Goal: Task Accomplishment & Management: Complete application form

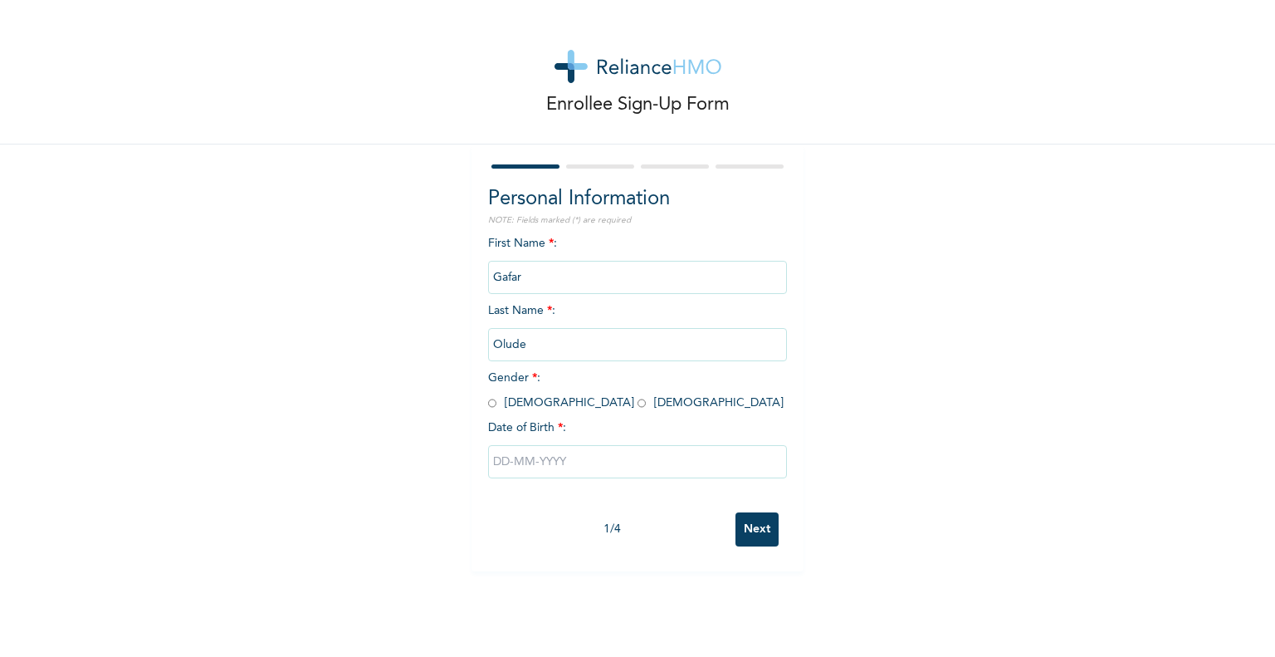
click at [488, 404] on input "radio" at bounding box center [492, 403] width 8 height 16
radio input "true"
click at [579, 462] on input "text" at bounding box center [637, 461] width 299 height 33
select select "7"
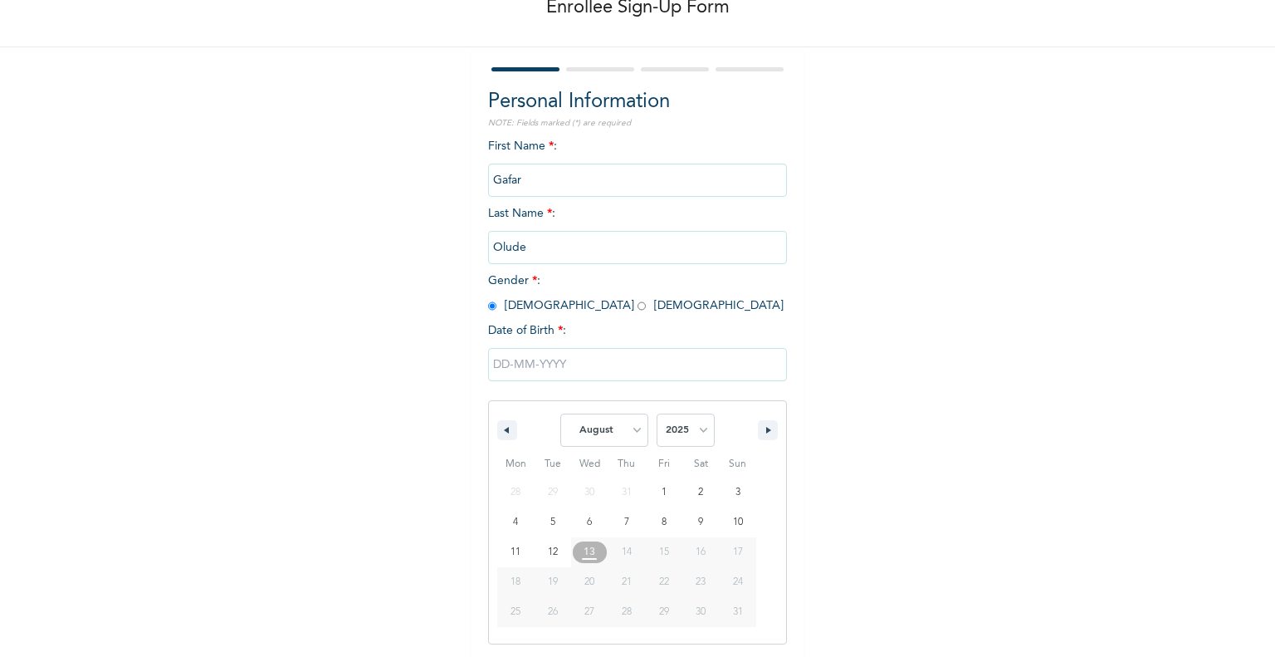
click at [693, 430] on select "2025 2024 2023 2022 2021 2020 2019 2018 2017 2016 2015 2014 2013 2012 2011 2010…" at bounding box center [686, 429] width 58 height 33
select select "1984"
click at [657, 413] on select "2025 2024 2023 2022 2021 2020 2019 2018 2017 2016 2015 2014 2013 2012 2011 2010…" at bounding box center [686, 429] width 58 height 33
click at [621, 432] on select "January February March April May June July August September October November De…" at bounding box center [604, 429] width 88 height 33
select select "2"
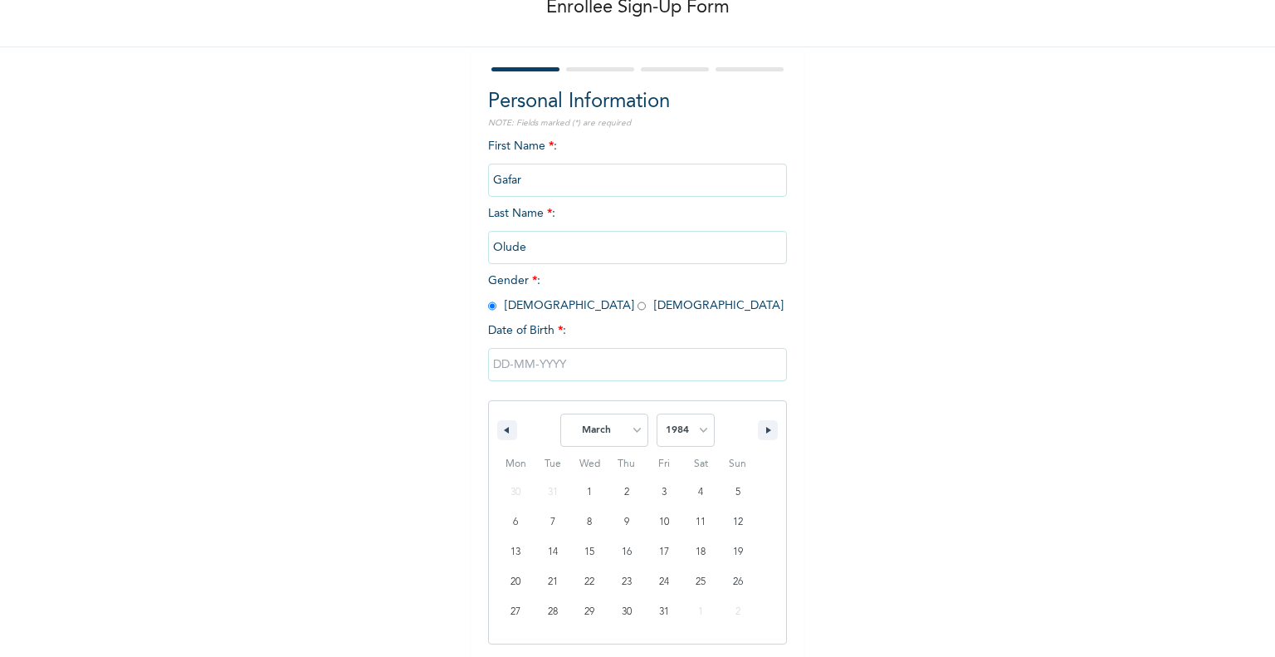
click at [560, 413] on select "January February March April May June July August September October November De…" at bounding box center [604, 429] width 88 height 33
type input "[DATE]"
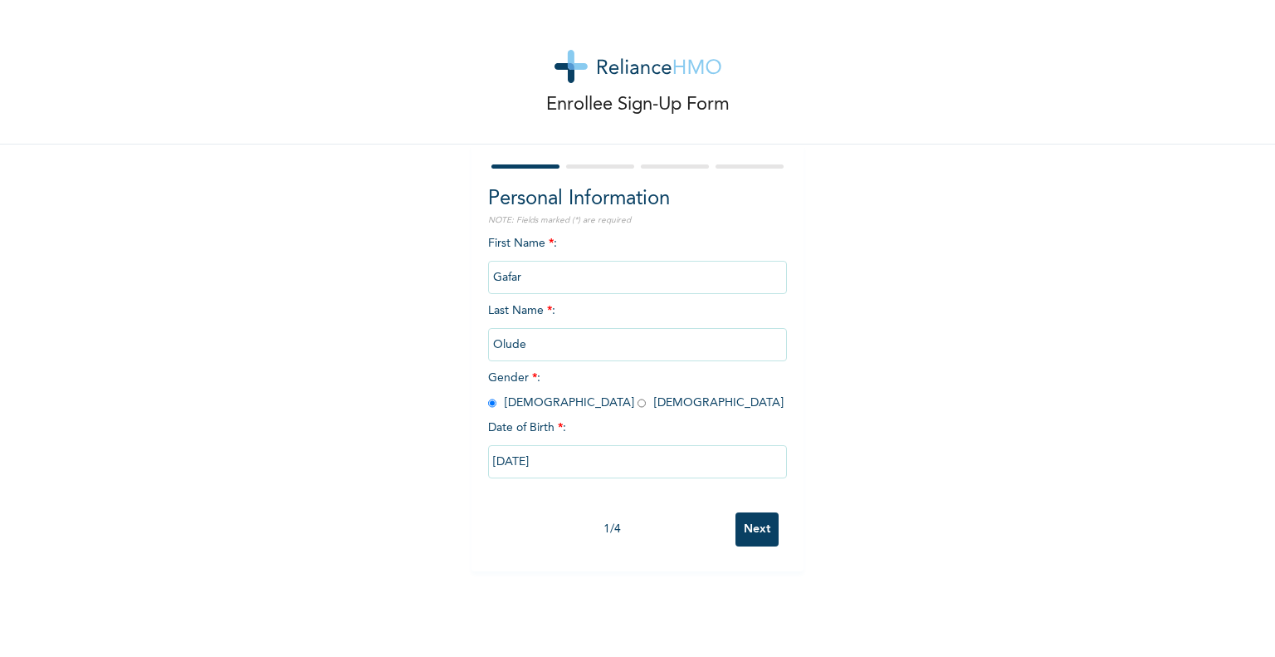
scroll to position [0, 0]
click at [760, 538] on input "Next" at bounding box center [756, 529] width 43 height 34
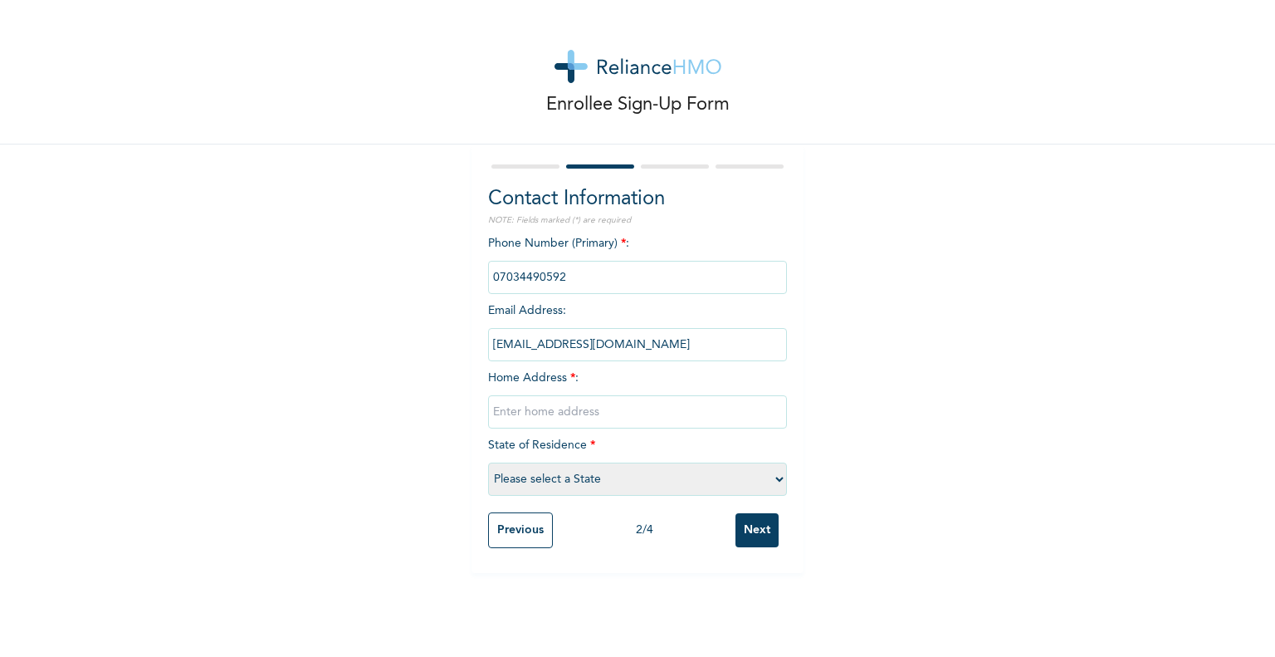
click at [527, 411] on input "text" at bounding box center [637, 411] width 299 height 33
type input "87 [GEOGRAPHIC_DATA]"
select select "15"
type input "[STREET_ADDRESS]"
click at [750, 530] on input "Next" at bounding box center [756, 530] width 43 height 34
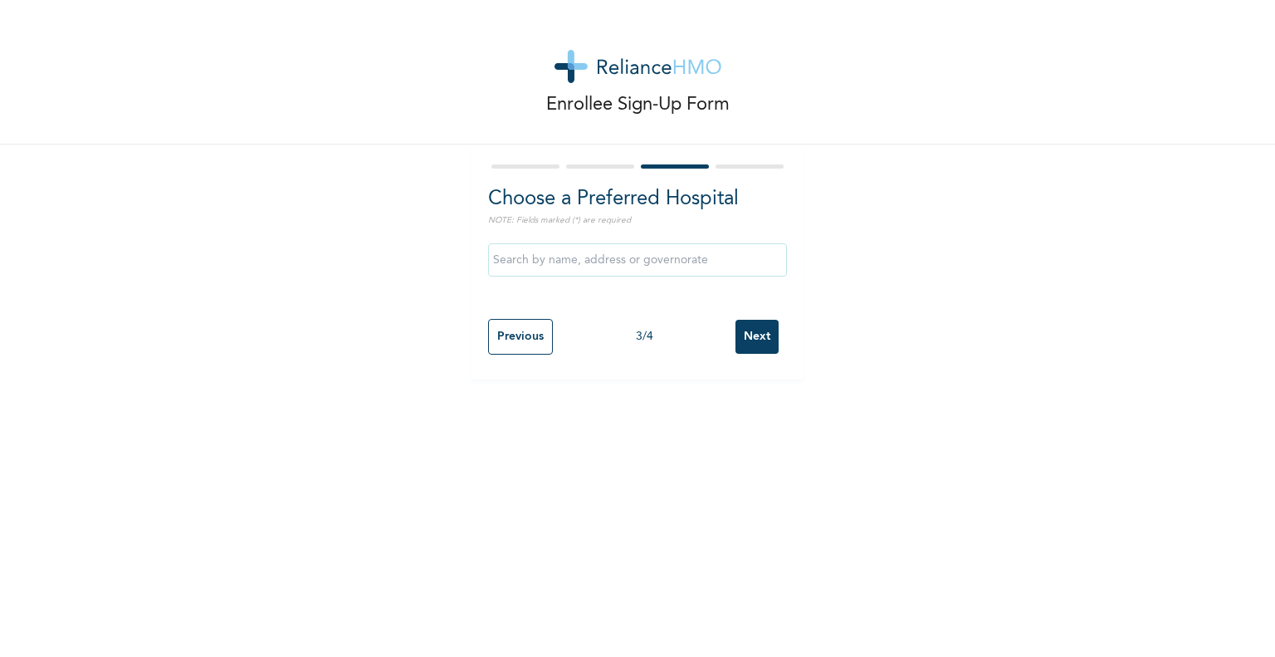
click at [594, 164] on div at bounding box center [600, 166] width 68 height 4
click at [516, 342] on input "Previous" at bounding box center [520, 337] width 65 height 36
select select "15"
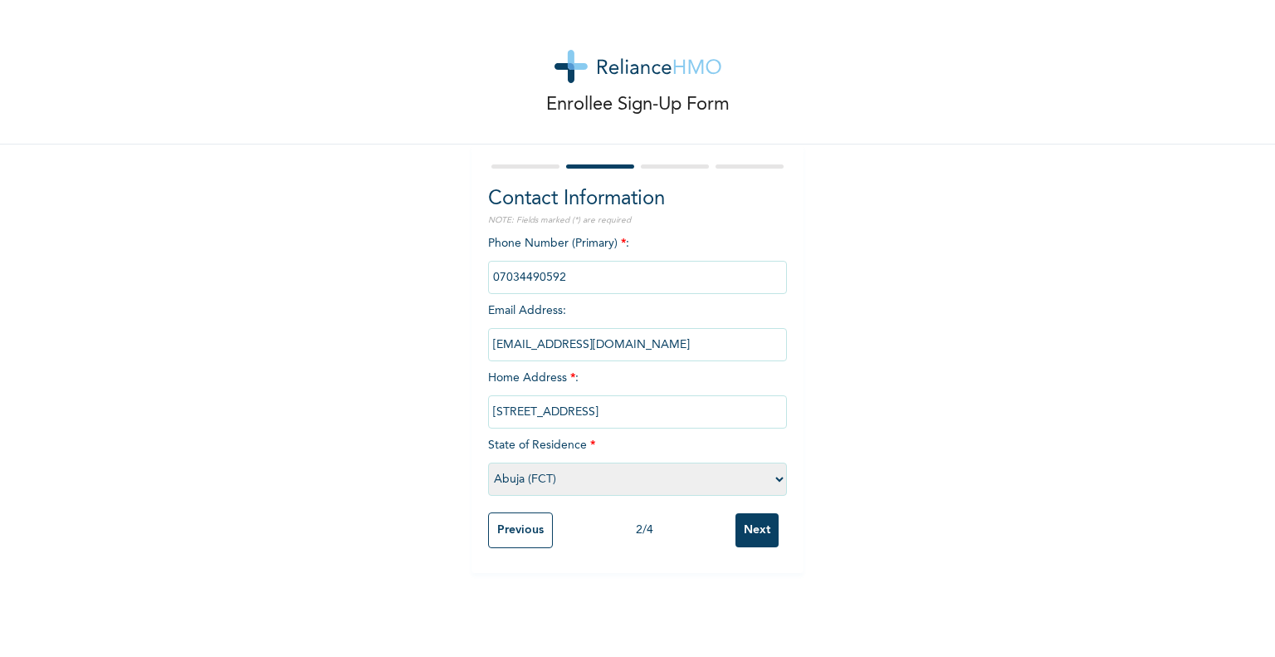
click at [597, 476] on select "Please select a State [PERSON_NAME] (FCT) [PERSON_NAME] Ibom [GEOGRAPHIC_DATA] …" at bounding box center [637, 478] width 299 height 33
click at [864, 408] on div "Enrollee Sign-Up Form Contact Information NOTE: Fields marked (*) are required …" at bounding box center [637, 286] width 1275 height 573
click at [754, 537] on input "Next" at bounding box center [756, 530] width 43 height 34
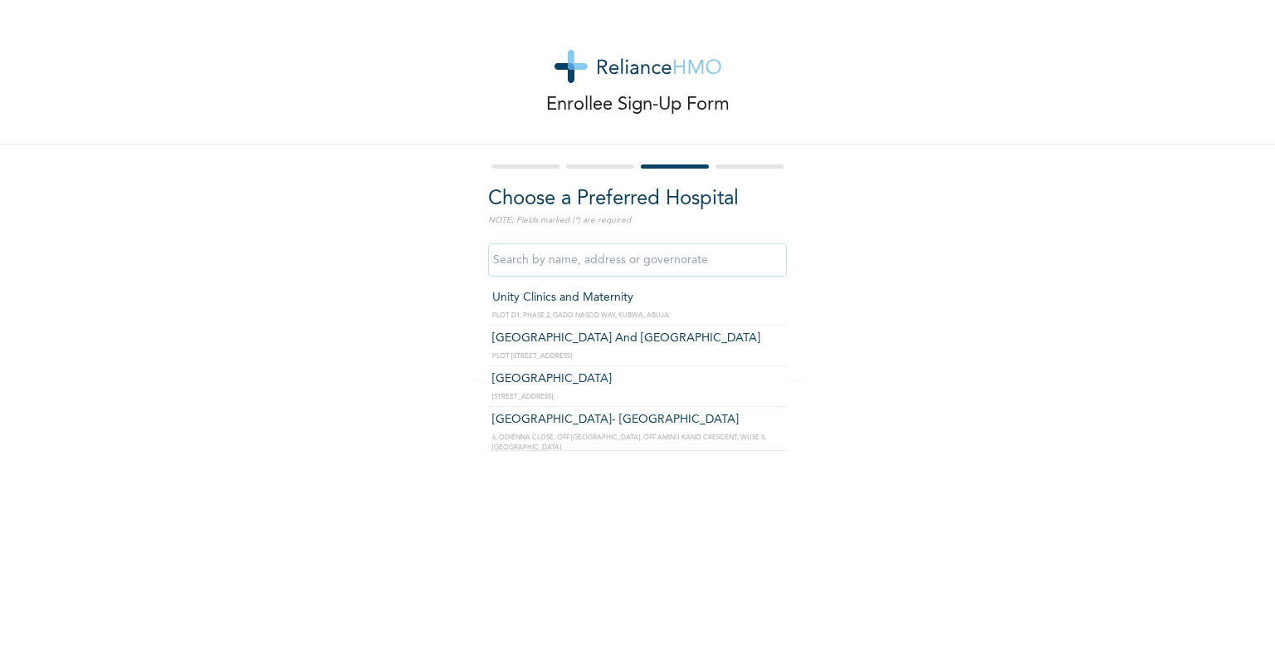
click at [719, 266] on input "text" at bounding box center [637, 259] width 299 height 33
click at [545, 265] on input "text" at bounding box center [637, 259] width 299 height 33
type input "A"
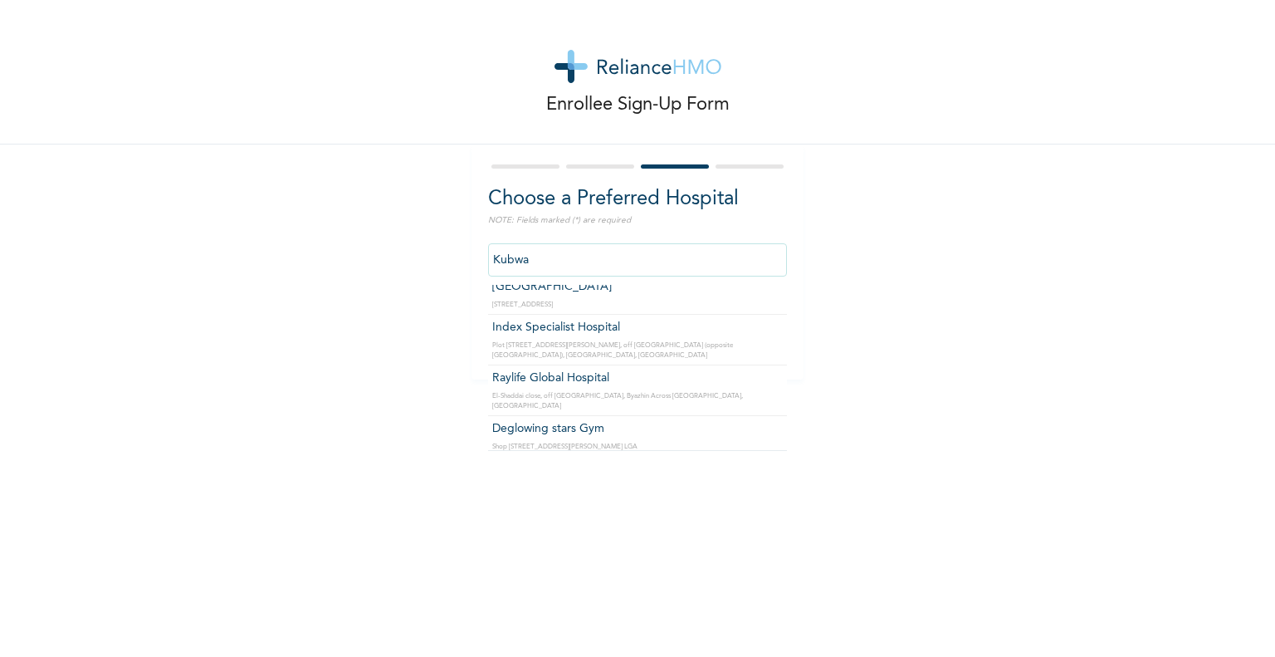
scroll to position [667, 0]
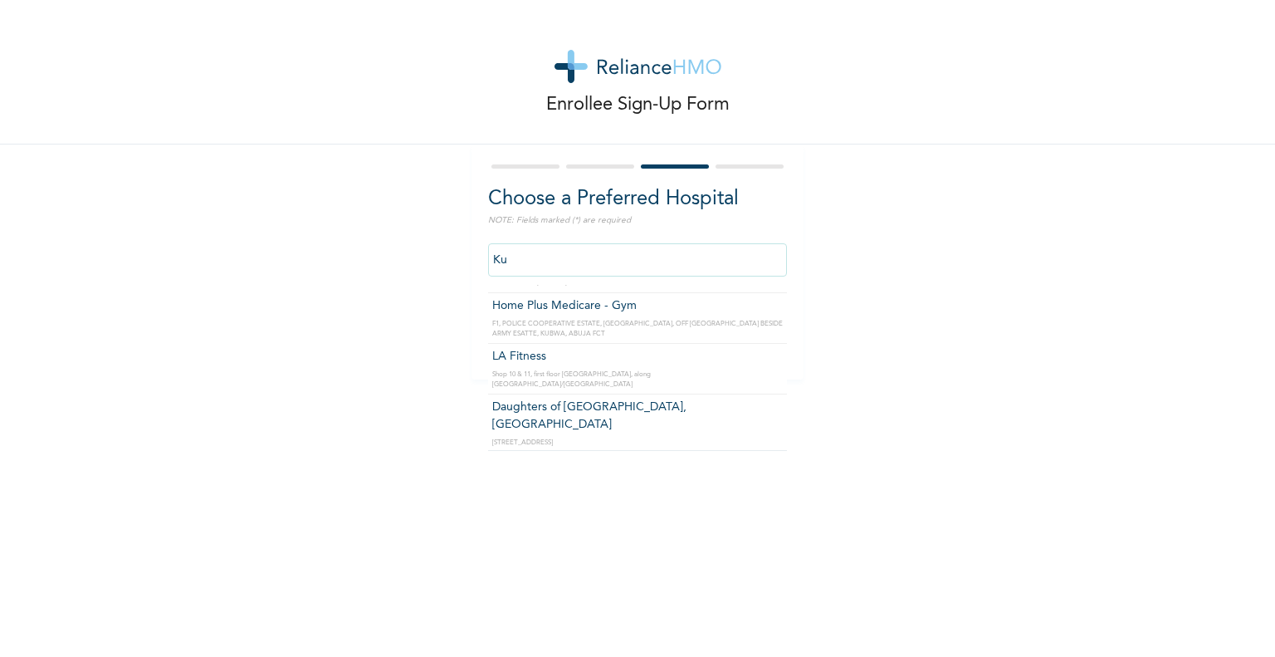
type input "K"
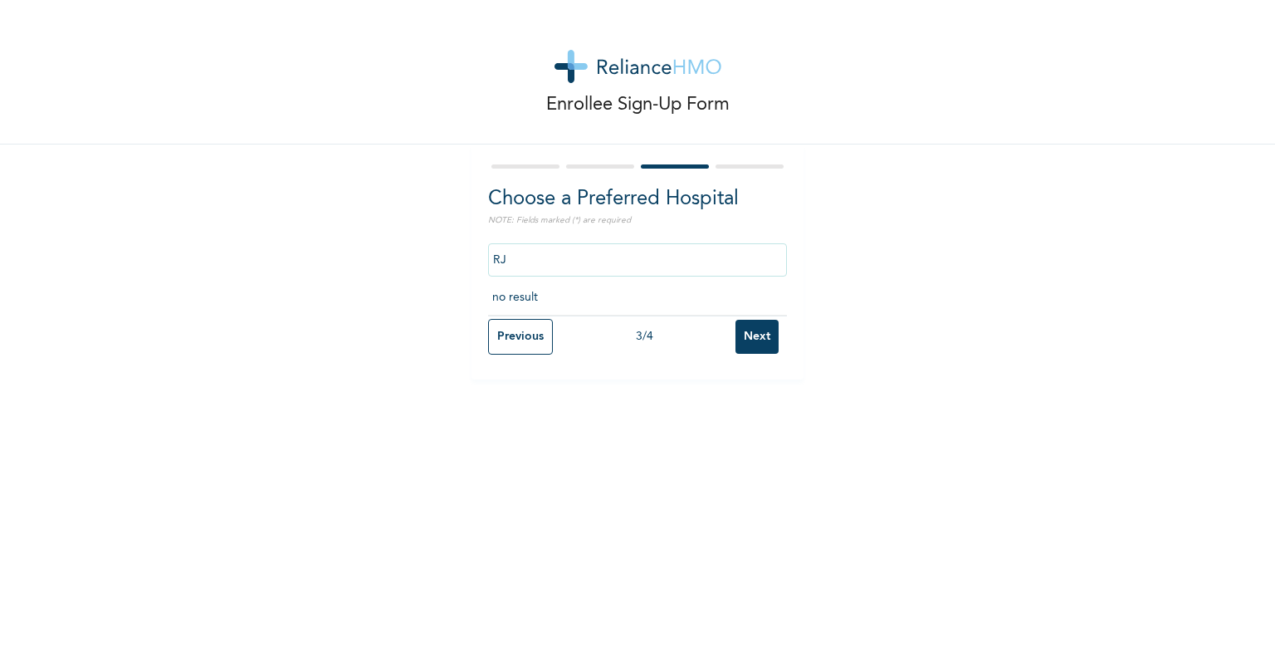
type input "R"
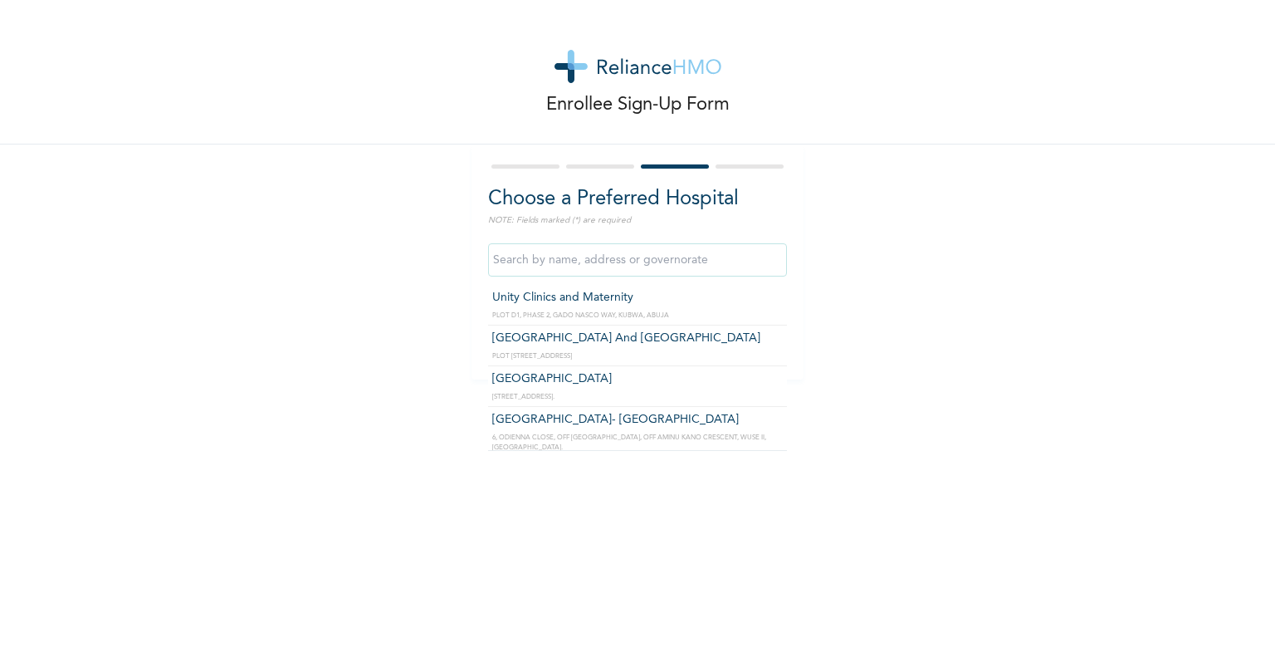
click at [608, 169] on div at bounding box center [637, 166] width 299 height 11
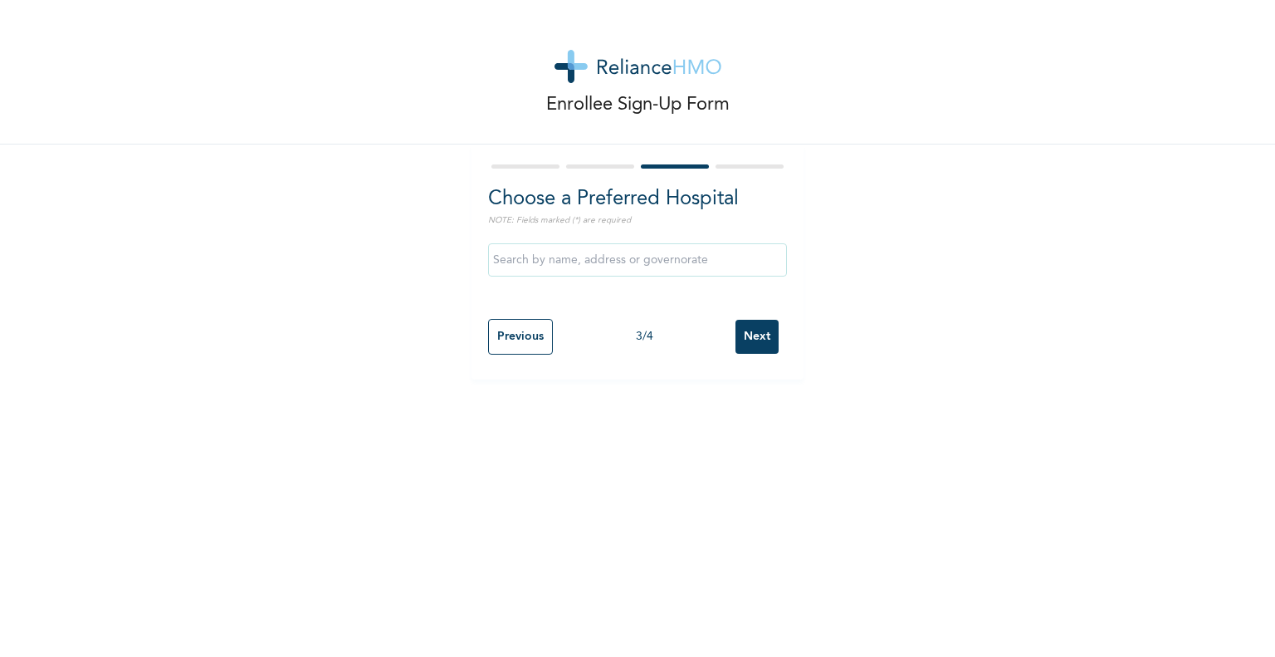
click at [608, 168] on div at bounding box center [600, 166] width 68 height 4
click at [508, 338] on input "Previous" at bounding box center [520, 337] width 65 height 36
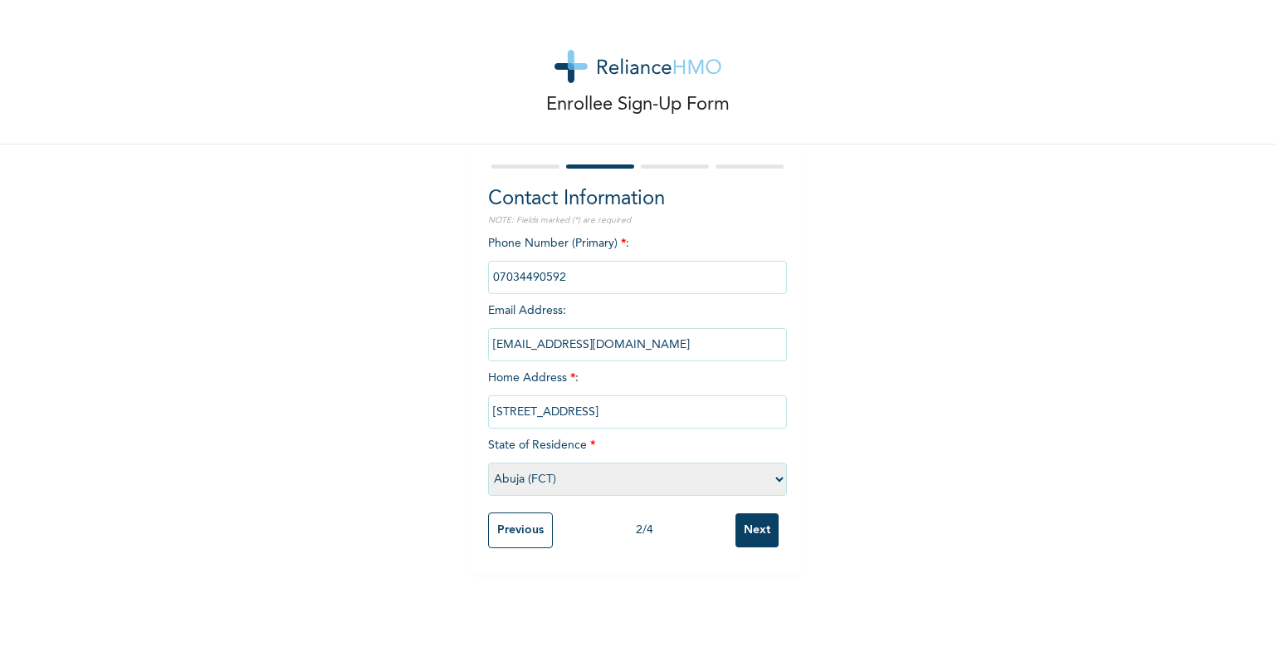
click at [572, 477] on select "Please select a State [PERSON_NAME] (FCT) [PERSON_NAME] Ibom [GEOGRAPHIC_DATA] …" at bounding box center [637, 478] width 299 height 33
click at [488, 462] on select "Please select a State [PERSON_NAME] (FCT) [PERSON_NAME] Ibom [GEOGRAPHIC_DATA] …" at bounding box center [637, 478] width 299 height 33
click at [623, 487] on select "Please select a State [PERSON_NAME] (FCT) [PERSON_NAME] Ibom [GEOGRAPHIC_DATA] …" at bounding box center [637, 478] width 299 height 33
select select "25"
click at [488, 462] on select "Please select a State [PERSON_NAME] (FCT) [PERSON_NAME] Ibom [GEOGRAPHIC_DATA] …" at bounding box center [637, 478] width 299 height 33
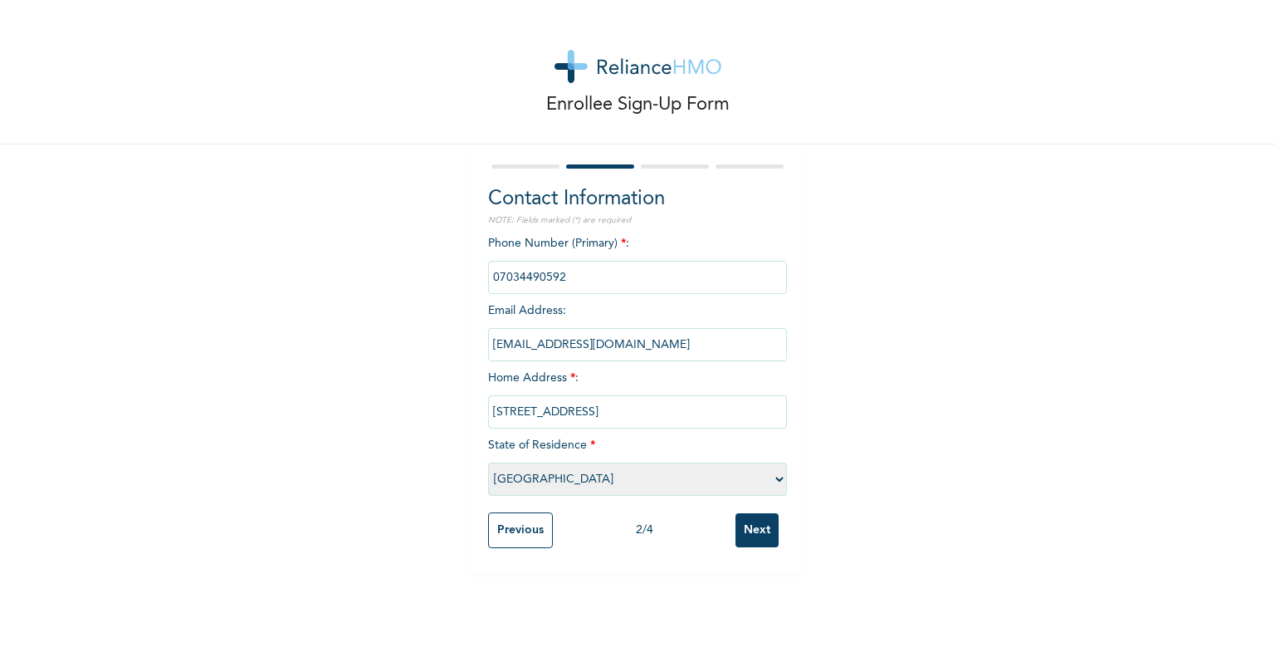
click at [744, 537] on input "Next" at bounding box center [756, 530] width 43 height 34
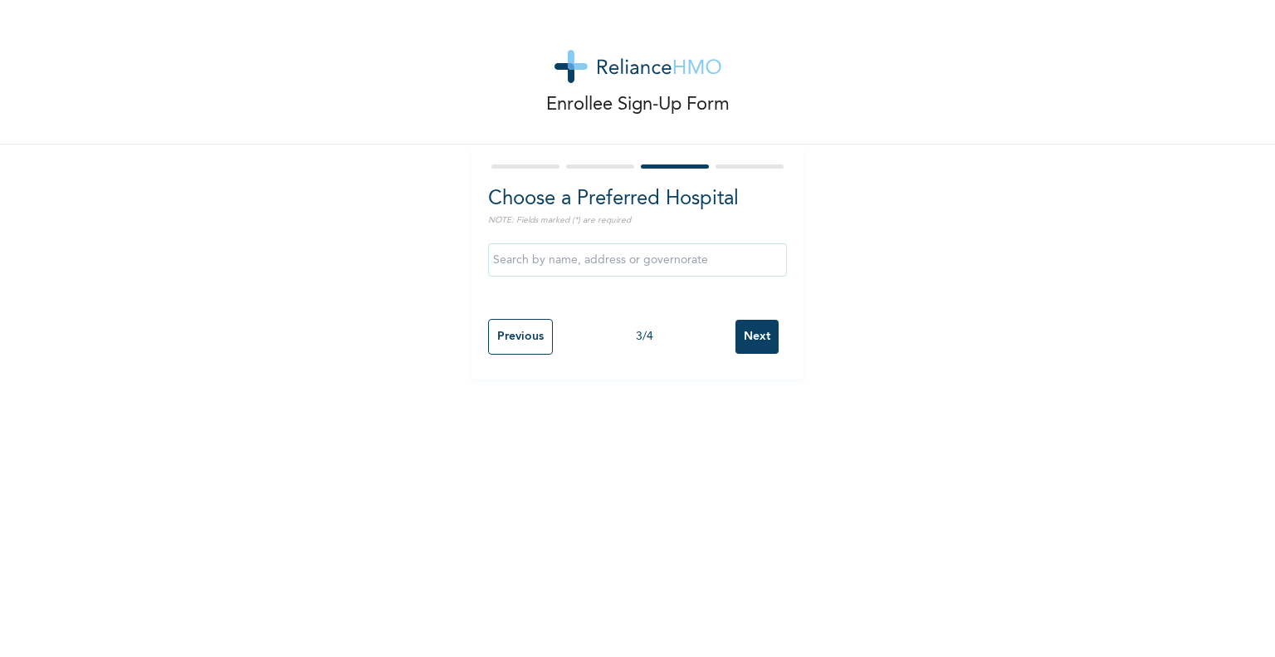
click at [668, 261] on input "text" at bounding box center [637, 259] width 299 height 33
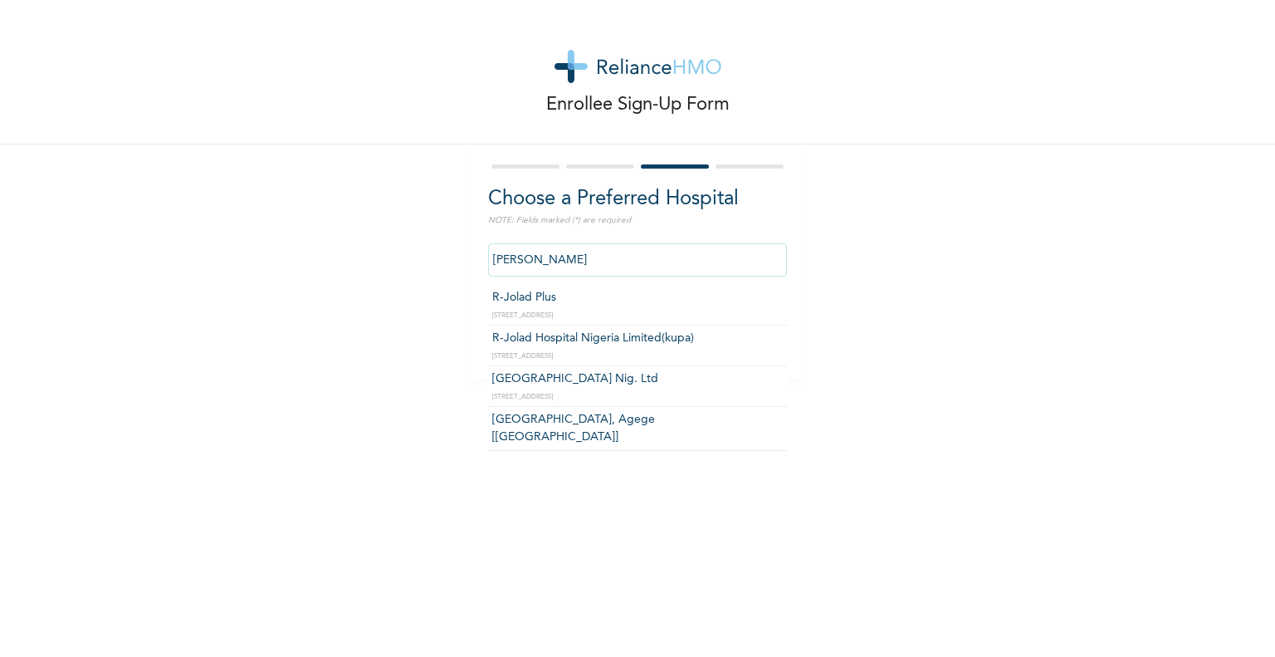
type input "R-Jolad Plus"
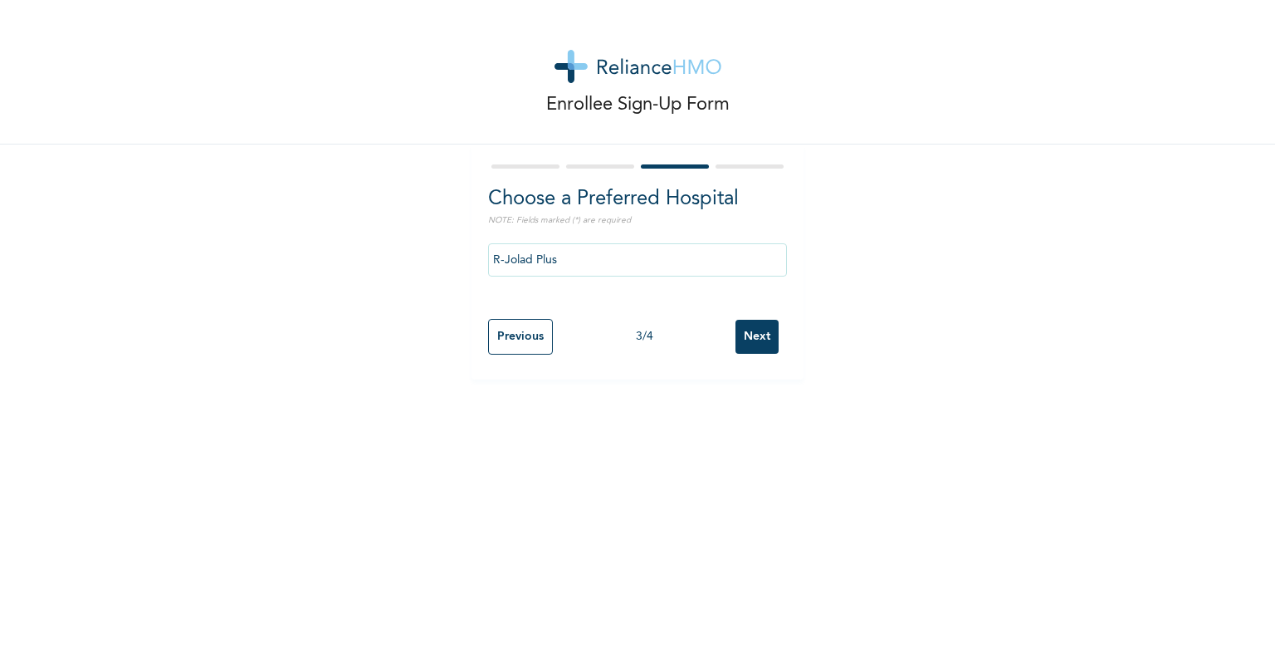
click at [754, 340] on input "Next" at bounding box center [756, 337] width 43 height 34
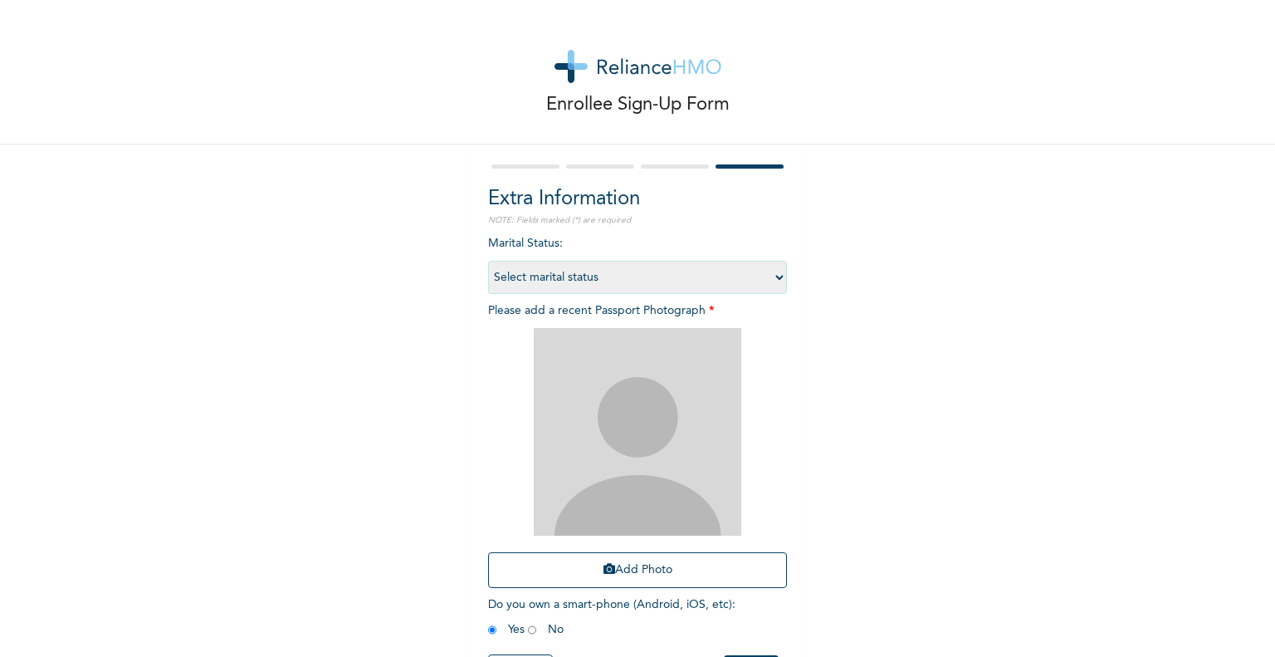
click at [766, 275] on select "Select marital status [DEMOGRAPHIC_DATA] Married [DEMOGRAPHIC_DATA] Widow/[DEMO…" at bounding box center [637, 277] width 299 height 33
select select "2"
click at [488, 261] on select "Select marital status [DEMOGRAPHIC_DATA] Married [DEMOGRAPHIC_DATA] Widow/[DEMO…" at bounding box center [637, 277] width 299 height 33
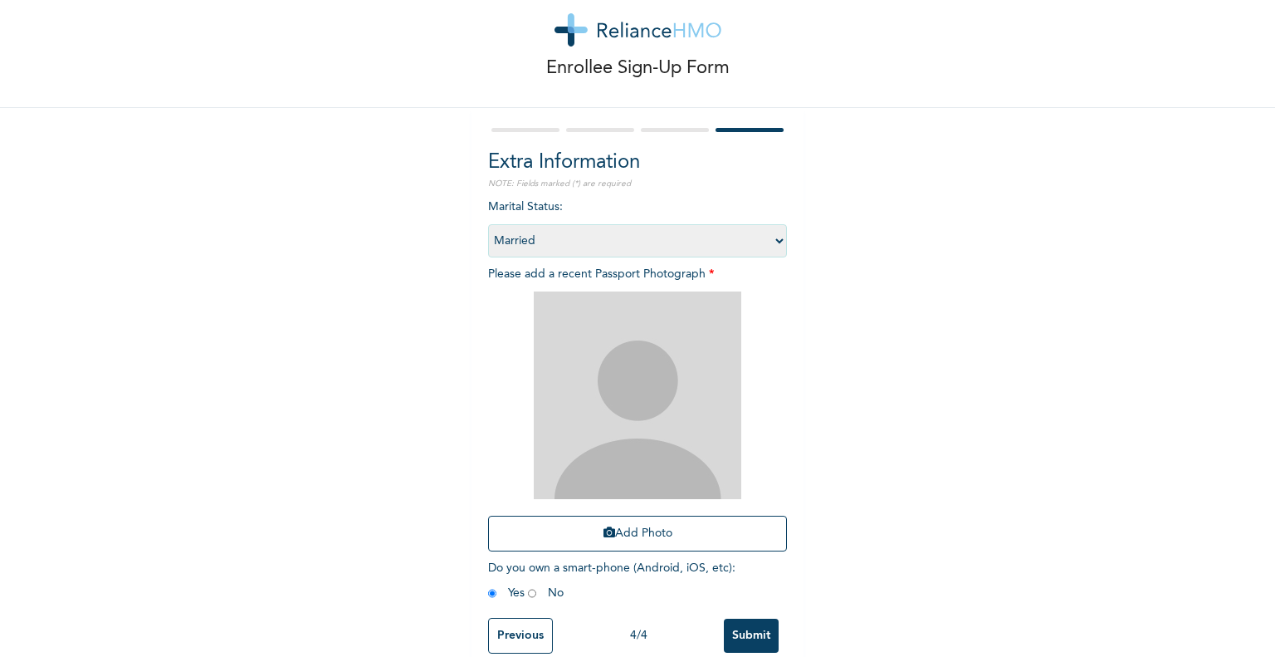
scroll to position [70, 0]
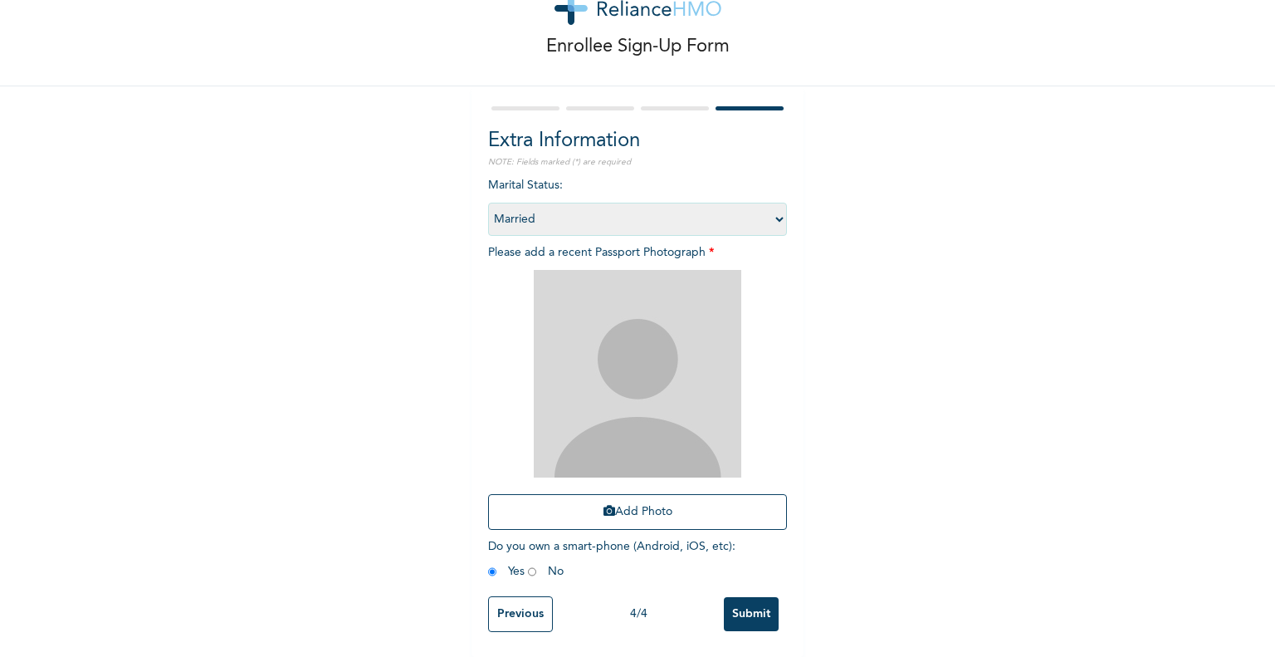
click at [643, 500] on button "Add Photo" at bounding box center [637, 512] width 299 height 36
click at [624, 507] on button "Add Photo" at bounding box center [637, 512] width 299 height 36
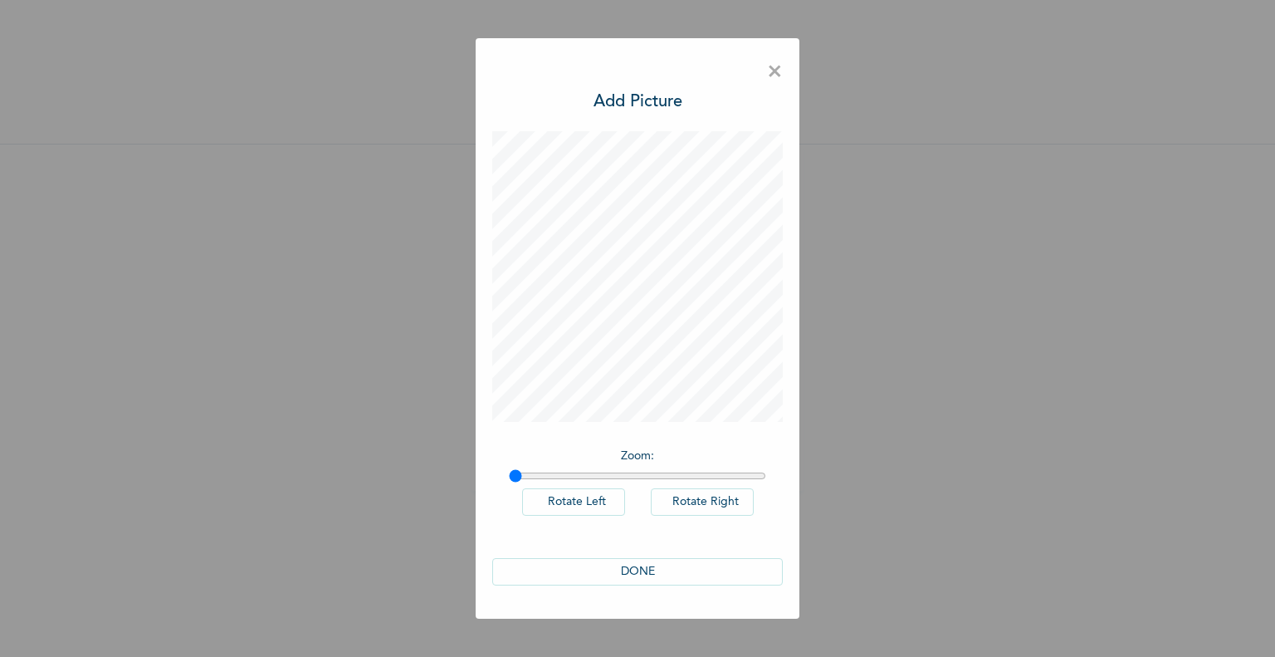
scroll to position [0, 0]
click at [638, 570] on button "DONE" at bounding box center [637, 571] width 291 height 27
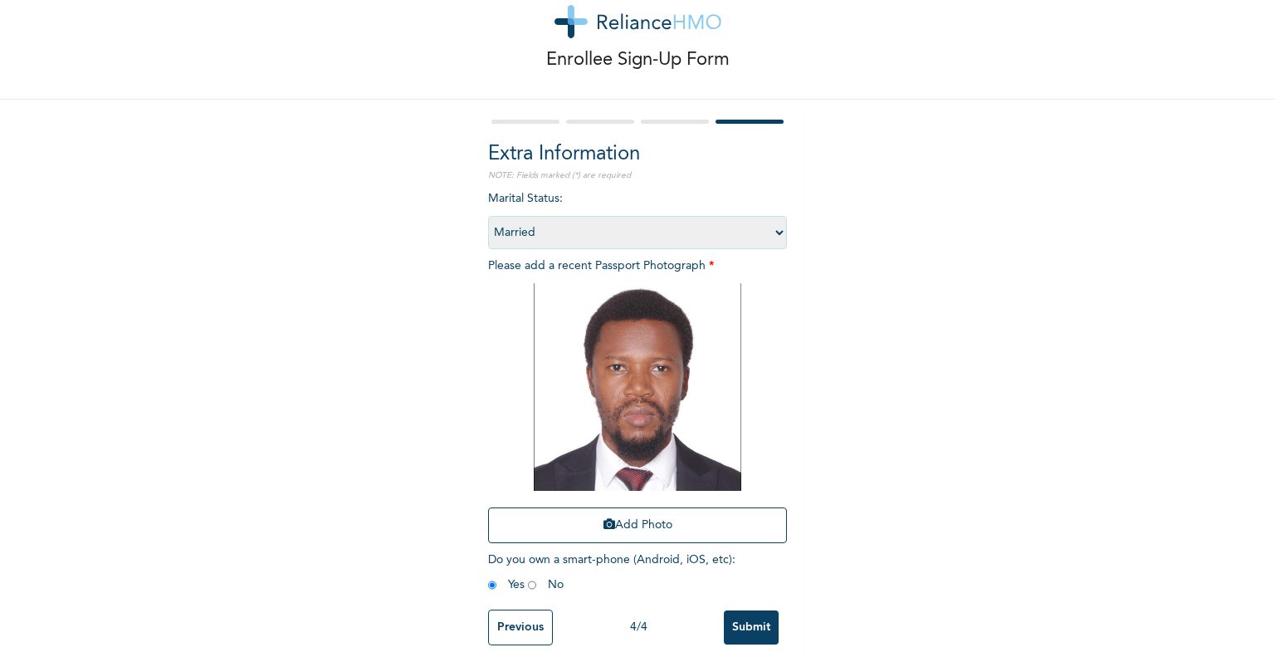
scroll to position [70, 0]
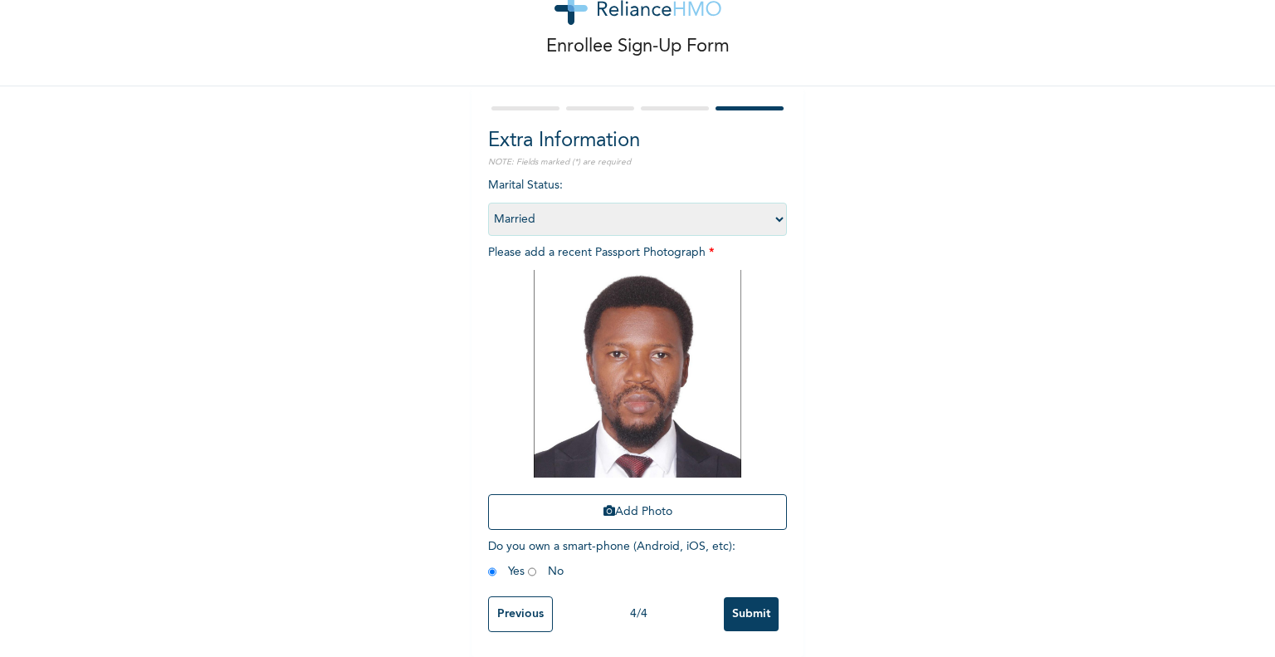
click at [744, 607] on input "Submit" at bounding box center [751, 614] width 55 height 34
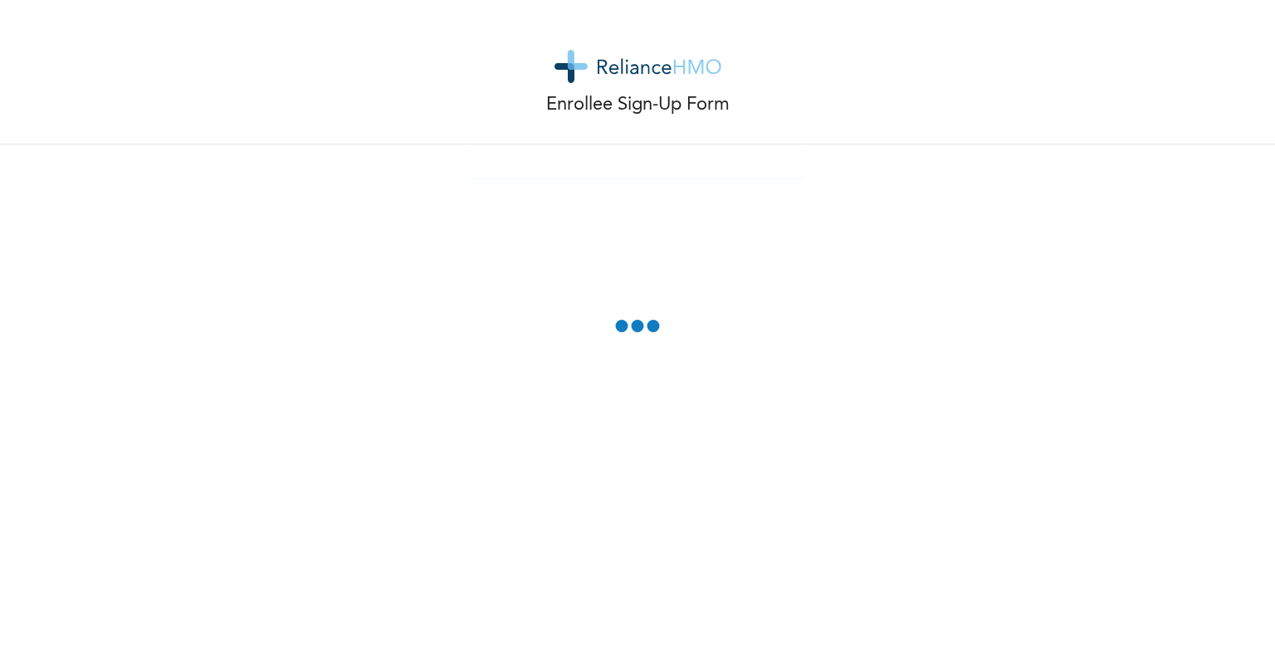
scroll to position [0, 0]
